Goal: Register for event/course

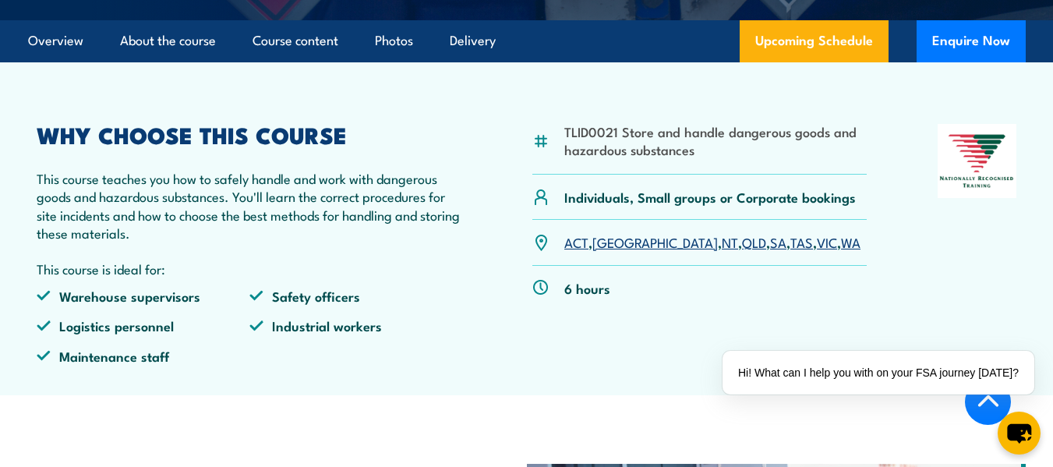
scroll to position [468, 0]
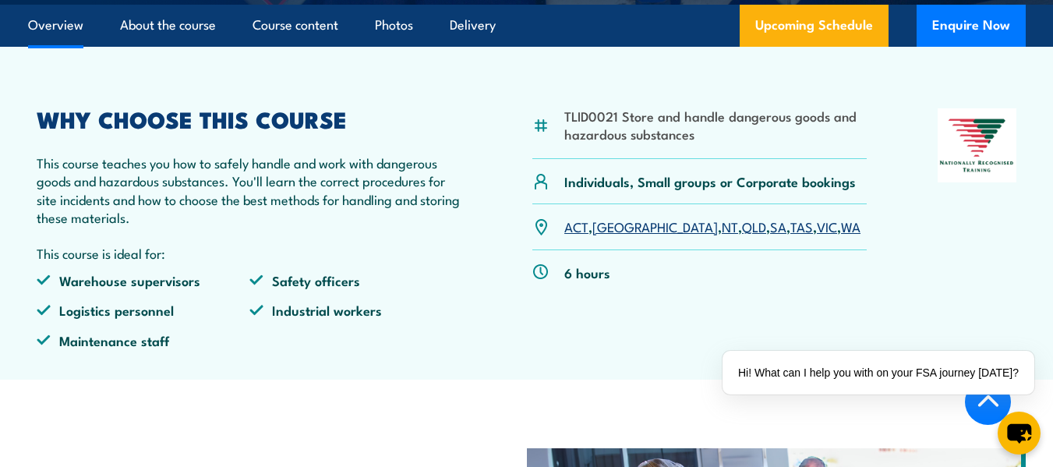
click at [817, 235] on link "VIC" at bounding box center [827, 226] width 20 height 19
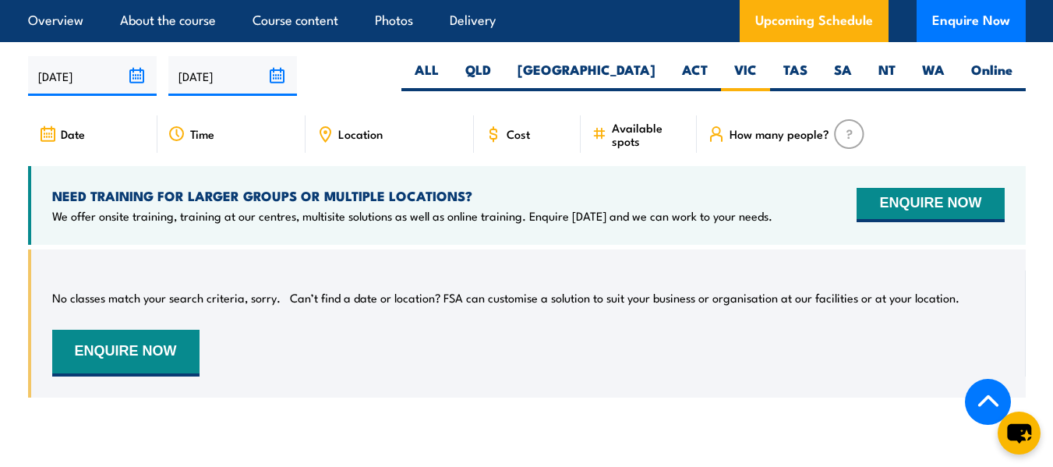
scroll to position [2269, 0]
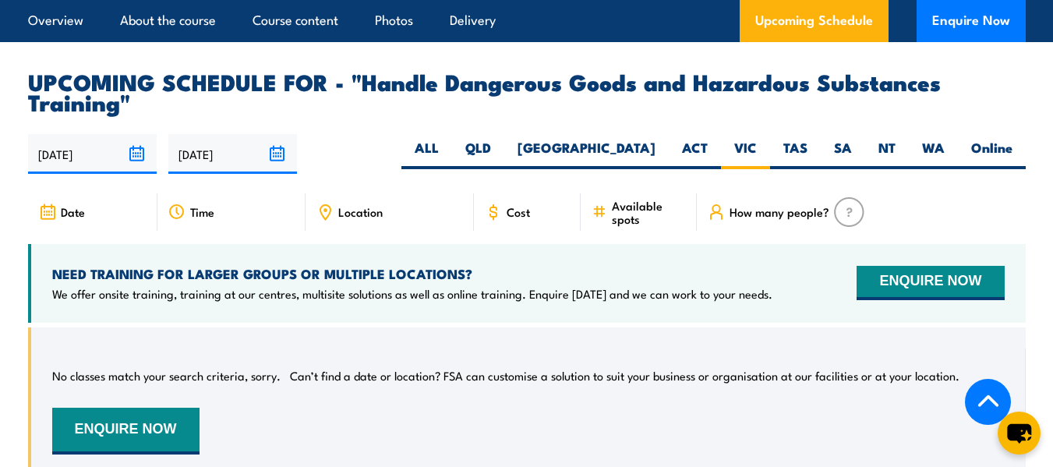
click at [846, 216] on img at bounding box center [849, 212] width 30 height 30
click at [747, 218] on span "How many people?" at bounding box center [779, 211] width 100 height 13
click at [840, 224] on img at bounding box center [849, 212] width 30 height 30
click at [363, 217] on span "Location" at bounding box center [360, 211] width 44 height 13
click at [362, 218] on span "Location" at bounding box center [360, 211] width 44 height 13
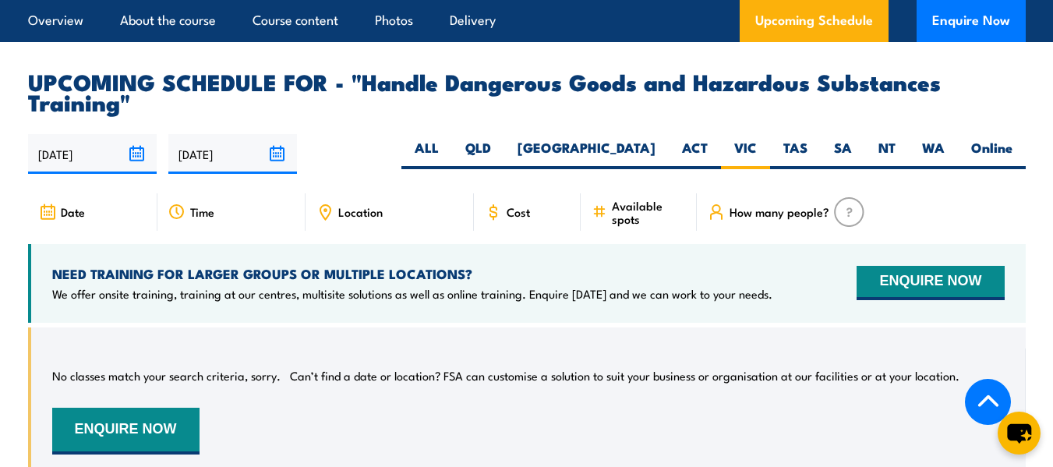
click at [206, 218] on span "Time" at bounding box center [202, 211] width 24 height 13
click at [85, 218] on div "Date" at bounding box center [92, 211] width 129 height 37
click at [78, 218] on span "Date" at bounding box center [73, 211] width 24 height 13
click at [58, 222] on div "Date" at bounding box center [92, 211] width 129 height 37
click at [41, 218] on icon at bounding box center [48, 212] width 18 height 17
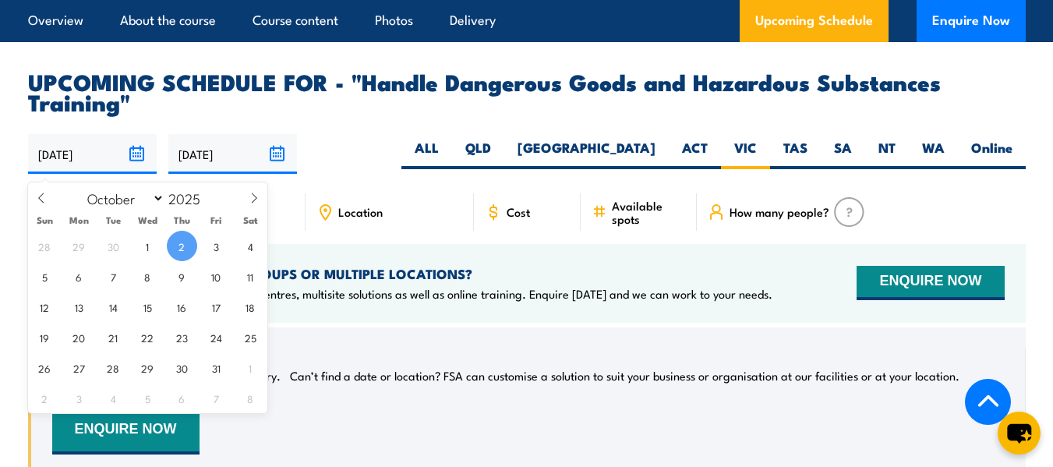
click at [130, 166] on input "02/10/2025" at bounding box center [92, 154] width 129 height 40
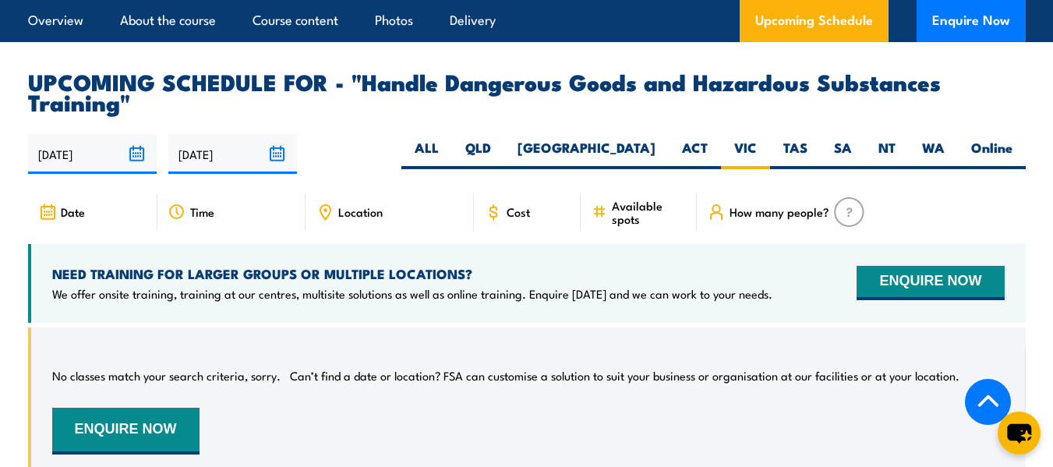
click at [334, 169] on div "02/10/2025 31/03/2026" at bounding box center [527, 154] width 998 height 40
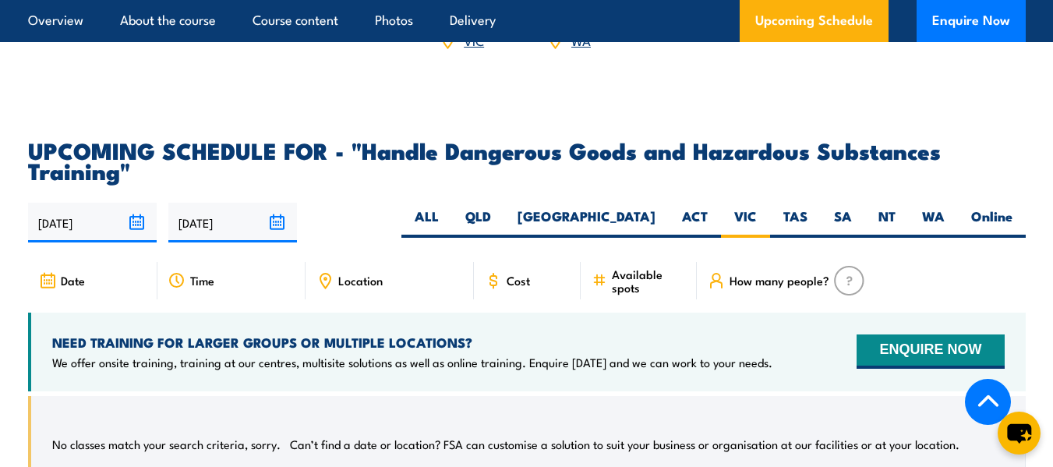
scroll to position [2191, 0]
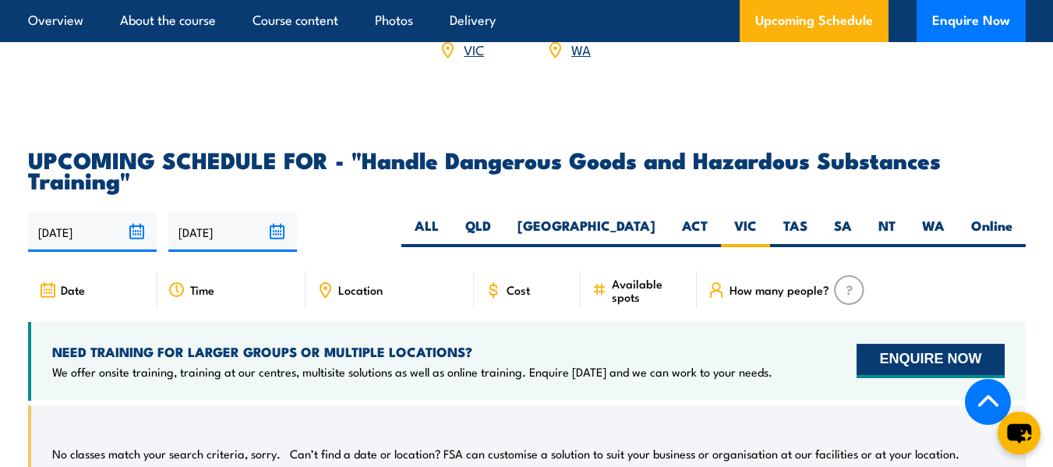
click at [920, 373] on button "ENQUIRE NOW" at bounding box center [929, 361] width 147 height 34
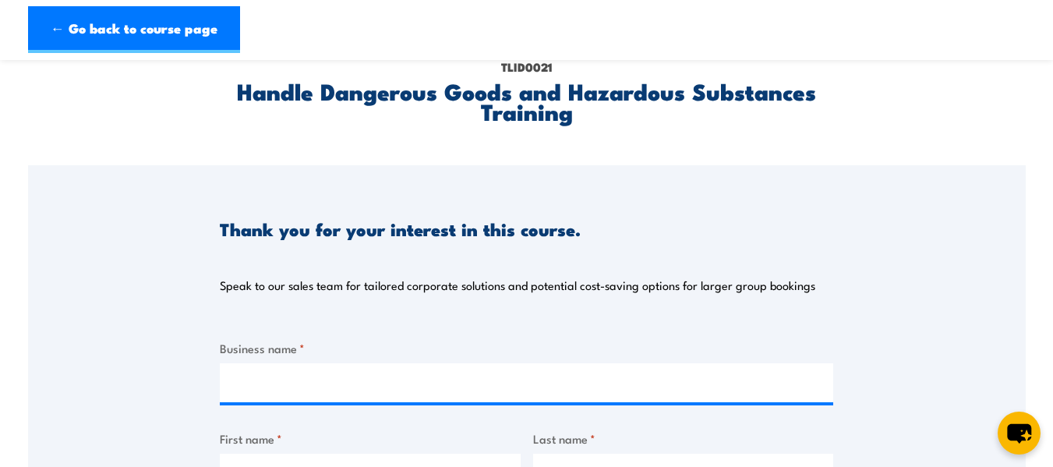
scroll to position [156, 0]
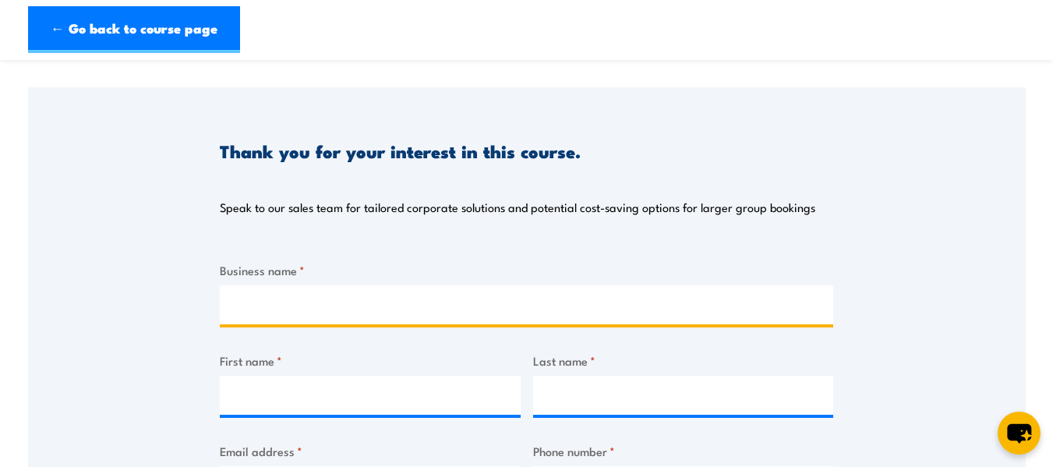
click at [378, 295] on input "Business name *" at bounding box center [526, 304] width 613 height 39
type input "R"
type input "Lovgistics Logistics"
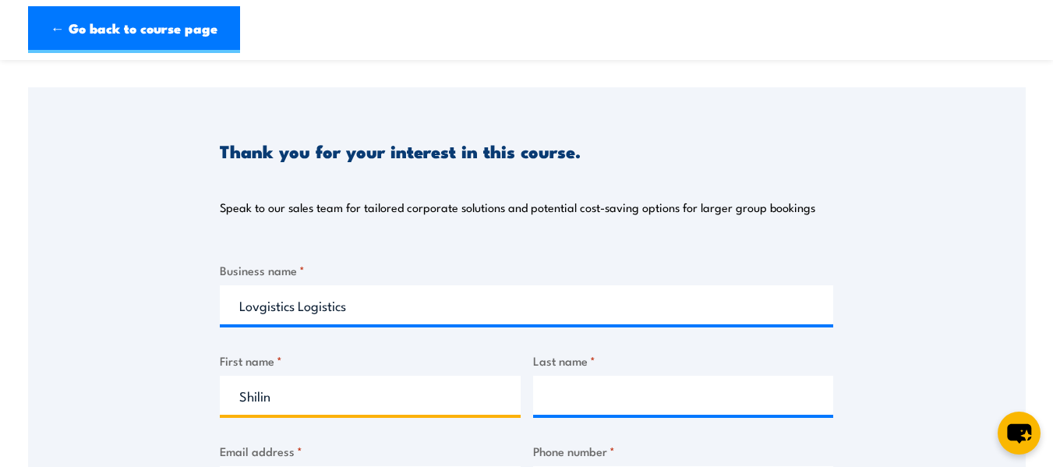
type input "Shilin"
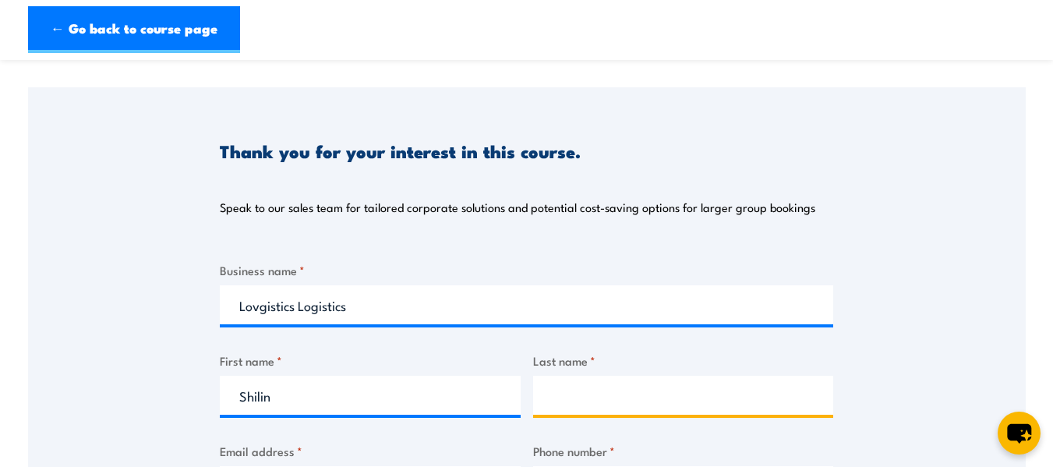
type input "h"
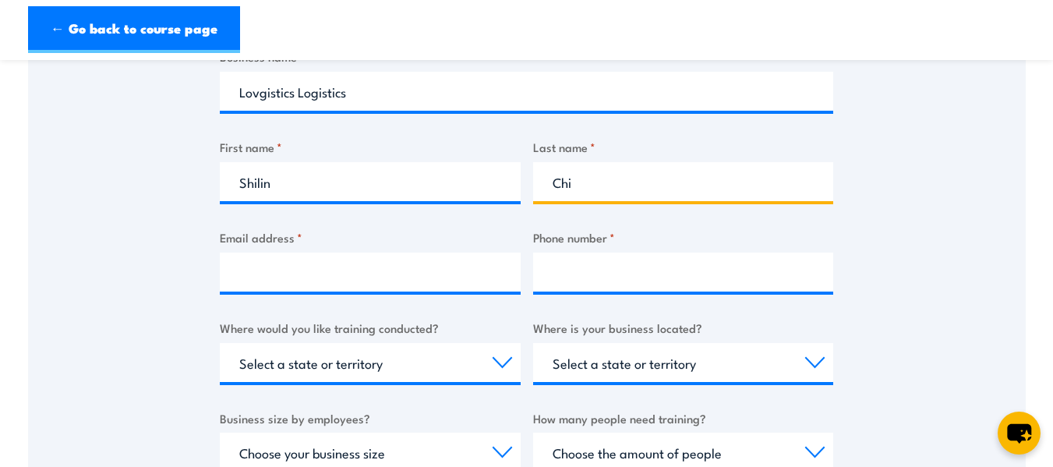
scroll to position [390, 0]
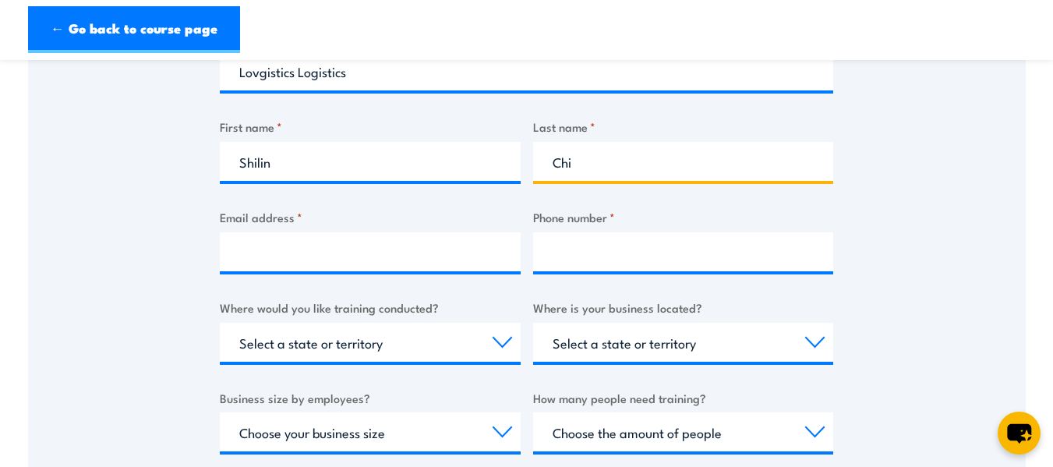
type input "Chi"
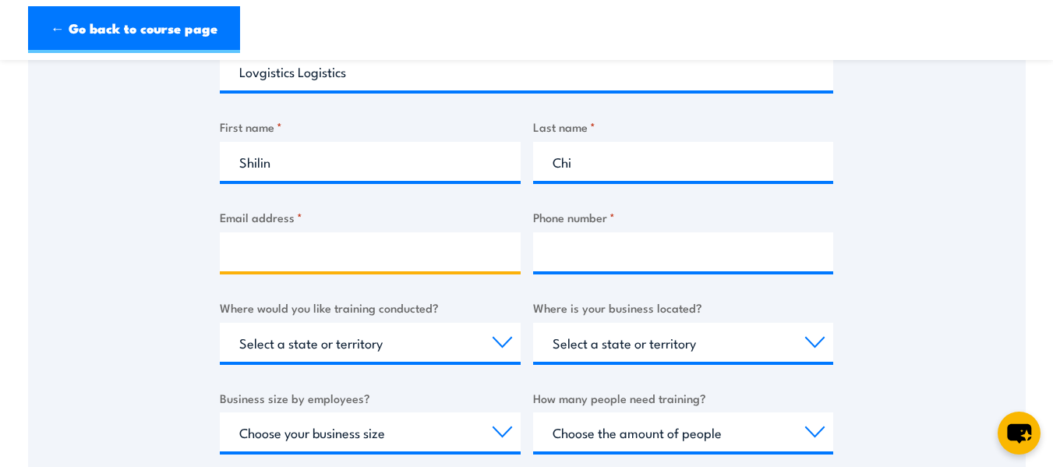
click at [279, 235] on input "Email address *" at bounding box center [370, 251] width 301 height 39
type input "[EMAIL_ADDRESS][DOMAIN_NAME]"
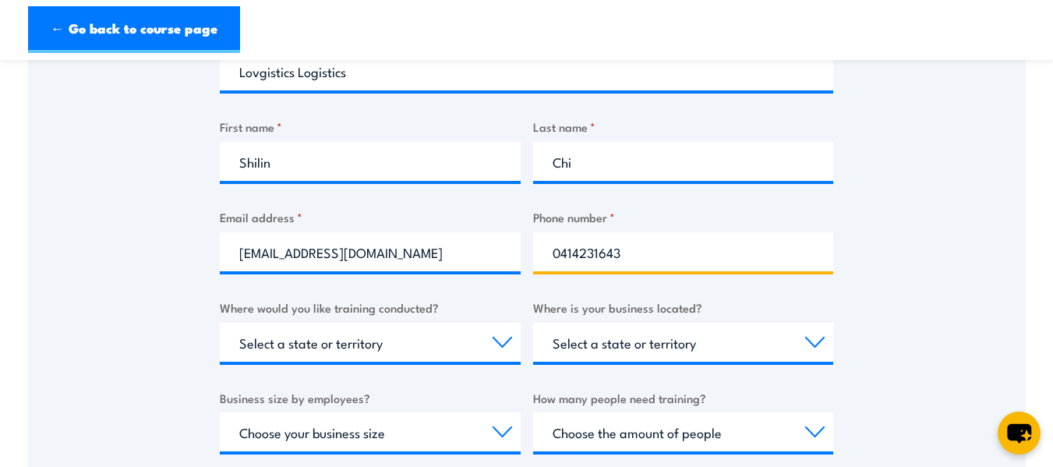
type input "0414231643"
click at [168, 301] on div "Thank you for your interest in this course. Speak to our sales team for tailore…" at bounding box center [527, 242] width 998 height 779
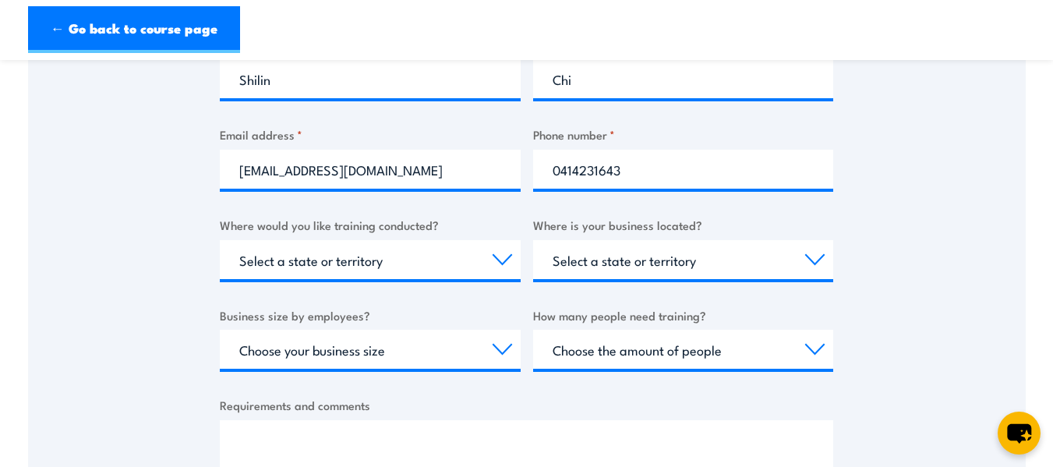
scroll to position [546, 0]
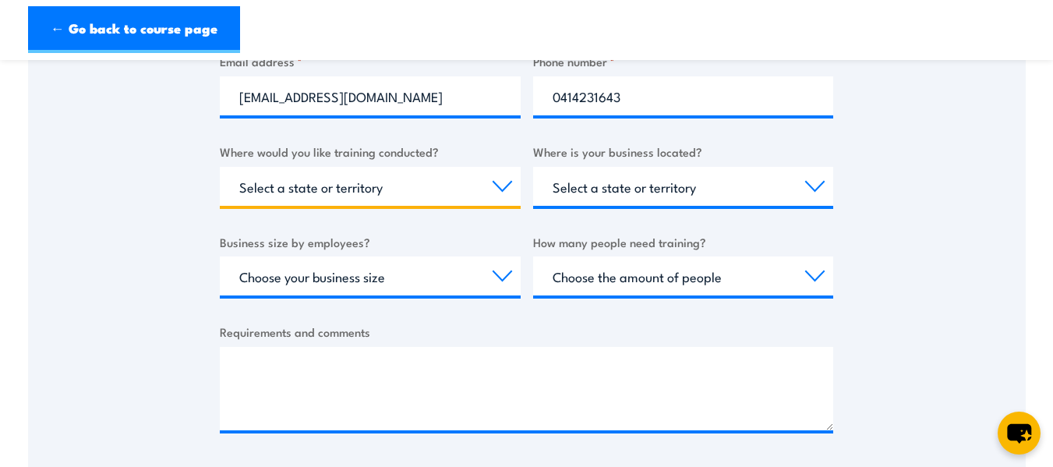
click at [394, 176] on select "Select a state or territory Nationally - multiple locations [GEOGRAPHIC_DATA] […" at bounding box center [370, 186] width 301 height 39
select select "VIC"
click at [220, 167] on select "Select a state or territory Nationally - multiple locations [GEOGRAPHIC_DATA] […" at bounding box center [370, 186] width 301 height 39
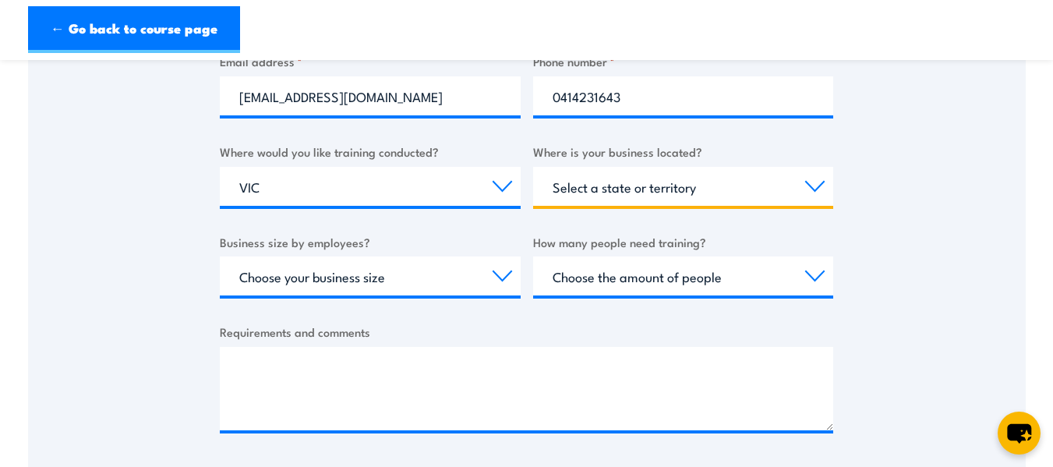
click at [726, 192] on select "Select a state or territory [GEOGRAPHIC_DATA] [GEOGRAPHIC_DATA] [GEOGRAPHIC_DAT…" at bounding box center [683, 186] width 301 height 39
select select "VIC"
click at [533, 167] on select "Select a state or territory [GEOGRAPHIC_DATA] [GEOGRAPHIC_DATA] [GEOGRAPHIC_DAT…" at bounding box center [683, 186] width 301 height 39
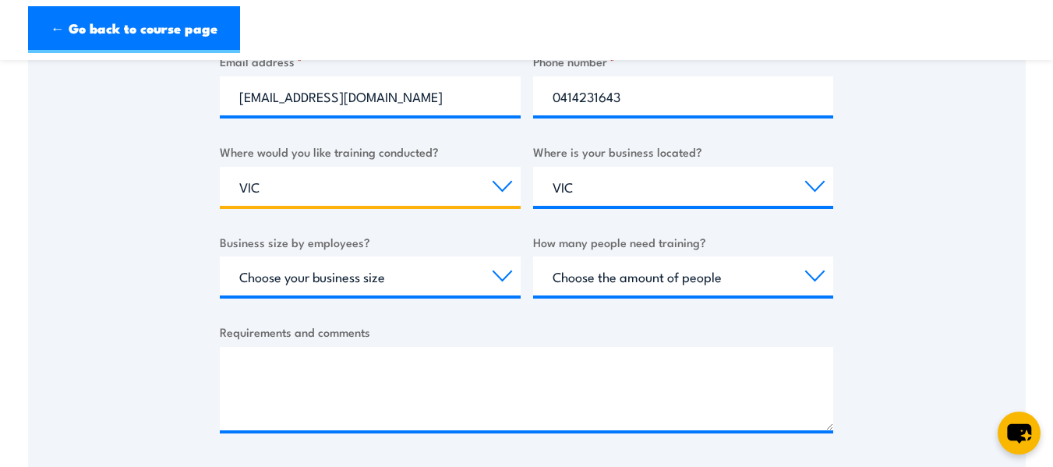
click at [424, 189] on select "Select a state or territory Nationally - multiple locations [GEOGRAPHIC_DATA] […" at bounding box center [370, 186] width 301 height 39
click at [220, 167] on select "Select a state or territory Nationally - multiple locations [GEOGRAPHIC_DATA] […" at bounding box center [370, 186] width 301 height 39
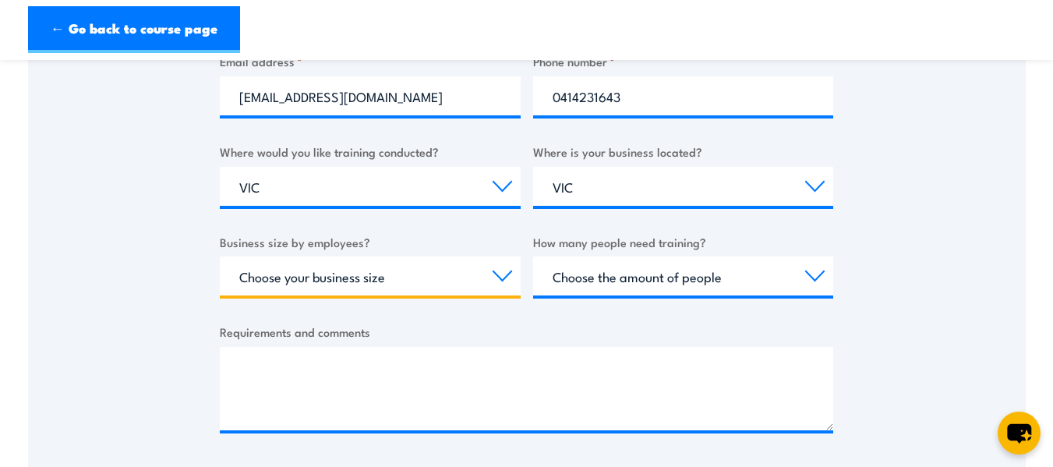
click at [399, 282] on select "Choose your business size 1 to 19 20 to 199 200+" at bounding box center [370, 275] width 301 height 39
select select "1 to 19"
click at [220, 256] on select "Choose your business size 1 to 19 20 to 199 200+" at bounding box center [370, 275] width 301 height 39
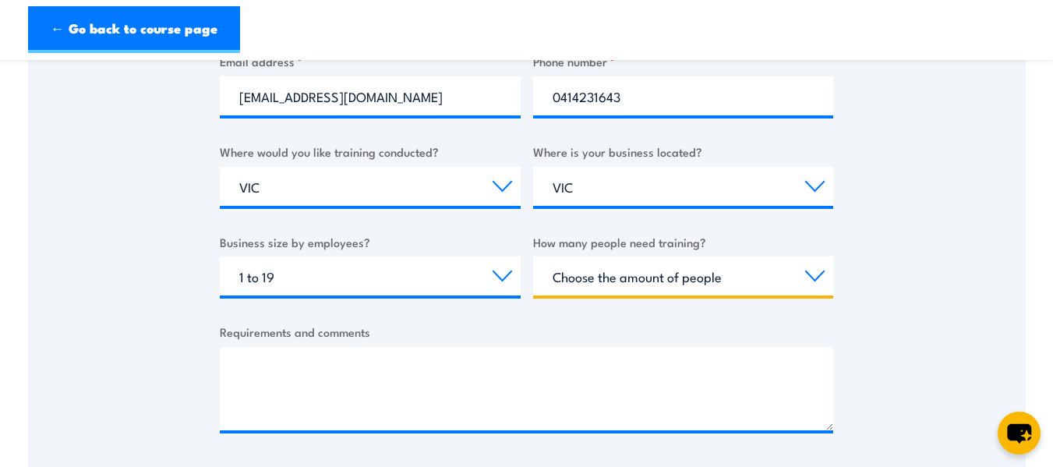
click at [710, 288] on select "Choose the amount of people 1 to 4 5 to 19 20+" at bounding box center [683, 275] width 301 height 39
select select "1 to 4"
click at [533, 256] on select "Choose the amount of people 1 to 4 5 to 19 20+" at bounding box center [683, 275] width 301 height 39
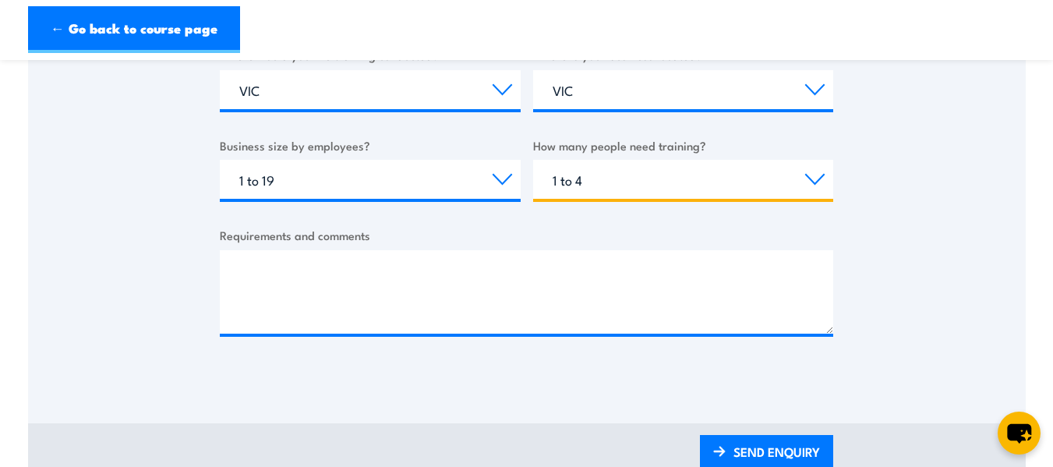
scroll to position [701, 0]
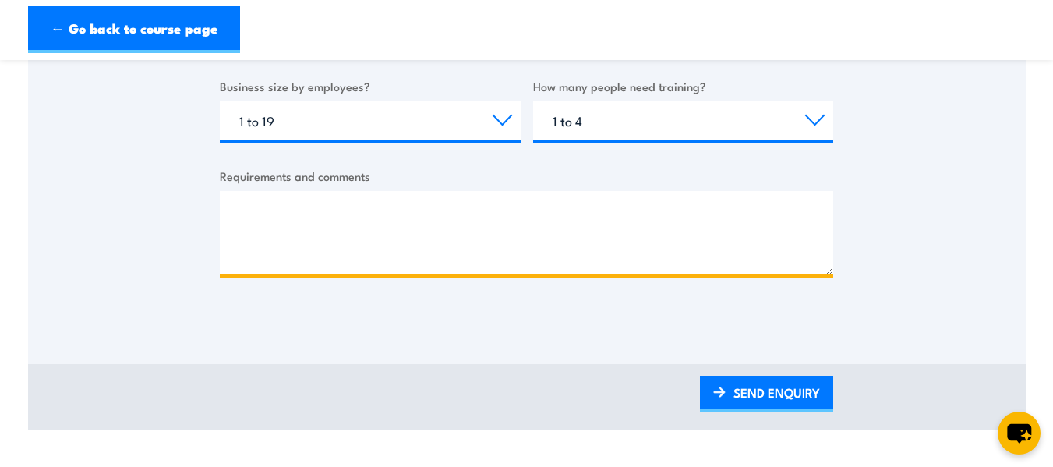
click at [346, 274] on textarea "Requirements and comments" at bounding box center [526, 232] width 613 height 83
type textarea "hope we can have the course at weekend"
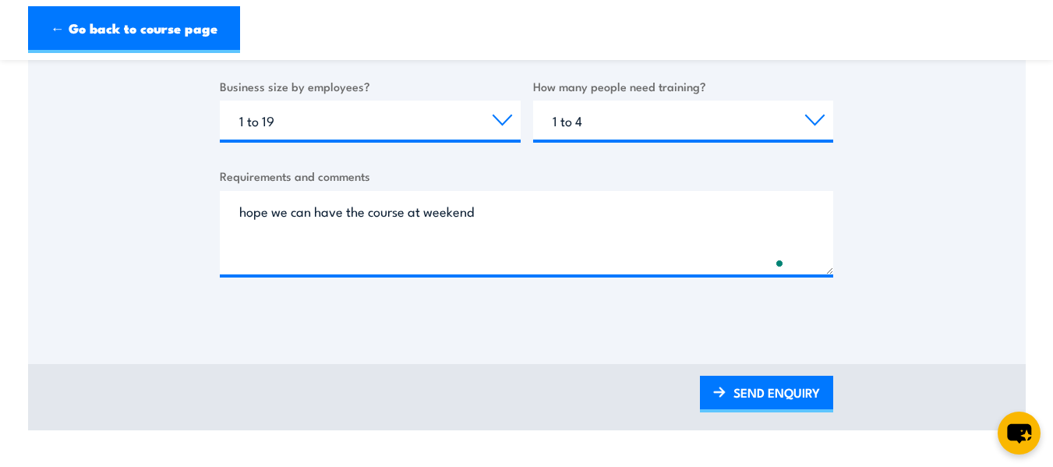
click at [650, 139] on div "Choose the amount of people 1 to 4 5 to 19 20+" at bounding box center [683, 120] width 301 height 39
click at [658, 124] on select "Choose the amount of people 1 to 4 5 to 19 20+" at bounding box center [683, 120] width 301 height 39
click at [533, 101] on select "Choose the amount of people 1 to 4 5 to 19 20+" at bounding box center [683, 120] width 301 height 39
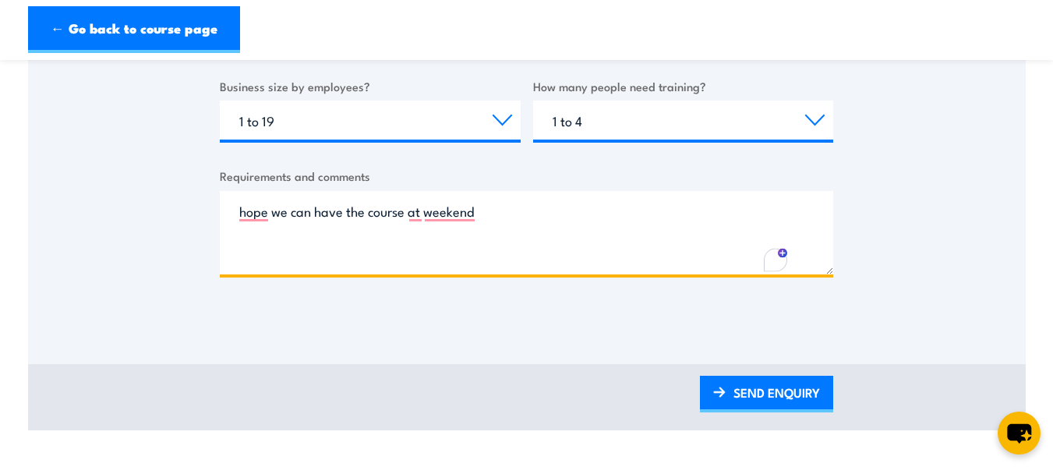
click at [549, 211] on textarea "hope we can have the course at weekend" at bounding box center [526, 232] width 613 height 83
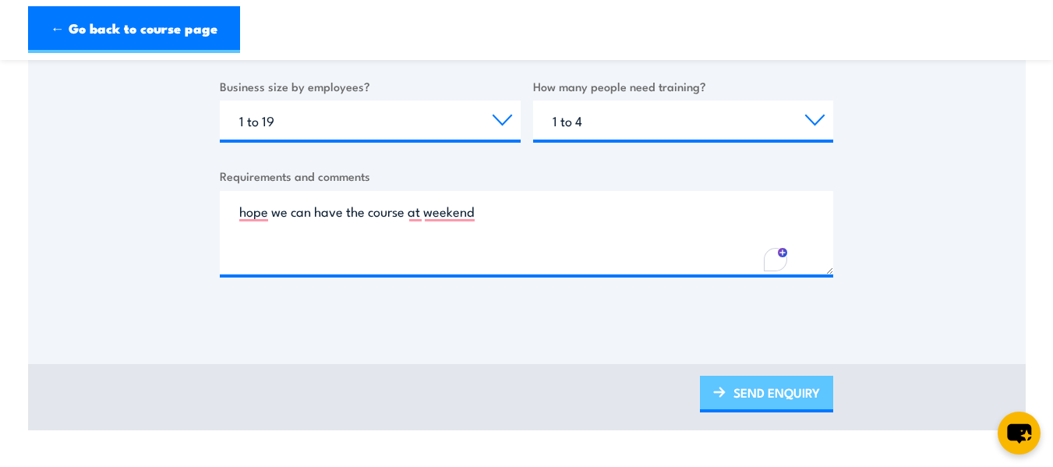
click at [826, 397] on link "SEND ENQUIRY" at bounding box center [766, 394] width 133 height 37
click at [769, 393] on link "SEND ENQUIRY" at bounding box center [766, 394] width 133 height 37
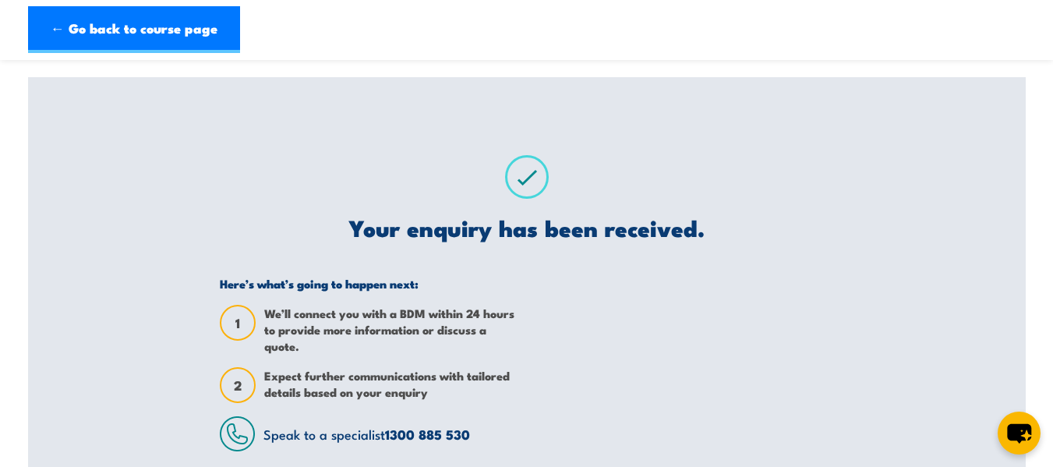
scroll to position [0, 0]
